Goal: Information Seeking & Learning: Learn about a topic

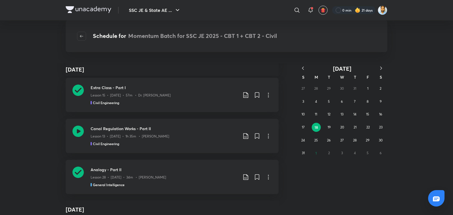
scroll to position [2176, 0]
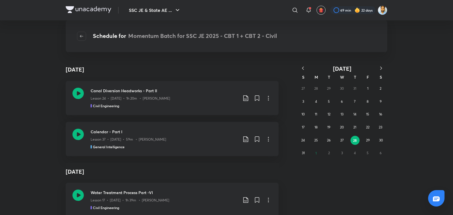
click at [303, 70] on icon "button" at bounding box center [303, 68] width 6 height 6
click at [380, 68] on icon "button" at bounding box center [381, 68] width 6 height 6
click at [319, 127] on button "18" at bounding box center [315, 127] width 9 height 9
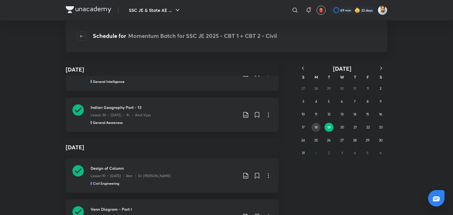
scroll to position [23158, 0]
